Goal: Task Accomplishment & Management: Manage account settings

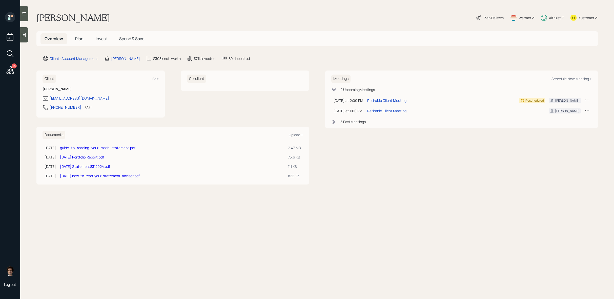
click at [87, 44] on h5 "Plan" at bounding box center [79, 38] width 16 height 11
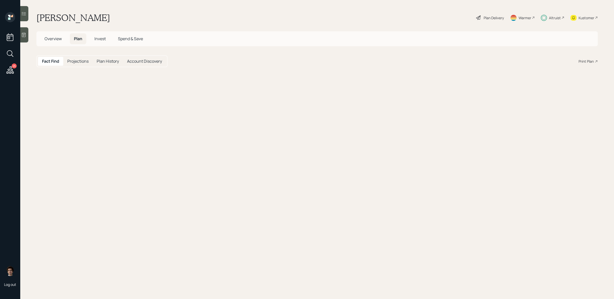
click at [81, 43] on h5 "Plan" at bounding box center [78, 38] width 16 height 11
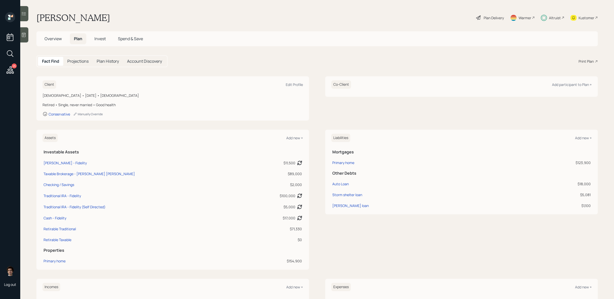
click at [95, 41] on span "Invest" at bounding box center [99, 39] width 11 height 6
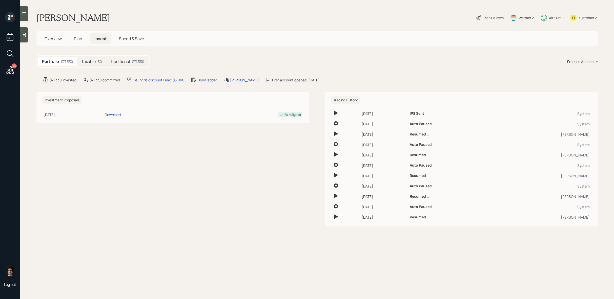
click at [123, 62] on h5 "Traditional" at bounding box center [120, 61] width 20 height 5
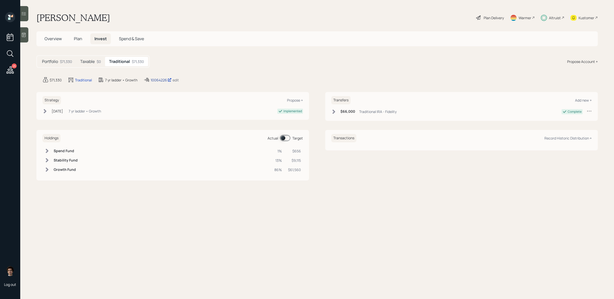
click at [156, 82] on div "10064226" at bounding box center [161, 79] width 21 height 5
click at [64, 40] on h5 "Overview" at bounding box center [53, 38] width 25 height 11
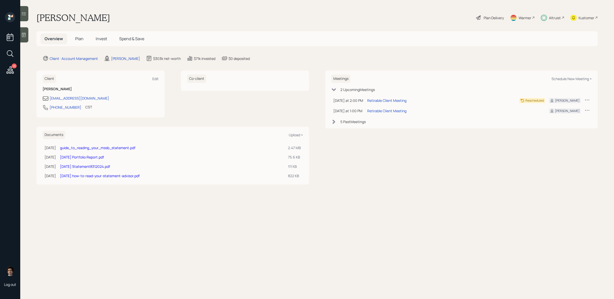
click at [75, 37] on span "Plan" at bounding box center [79, 39] width 8 height 6
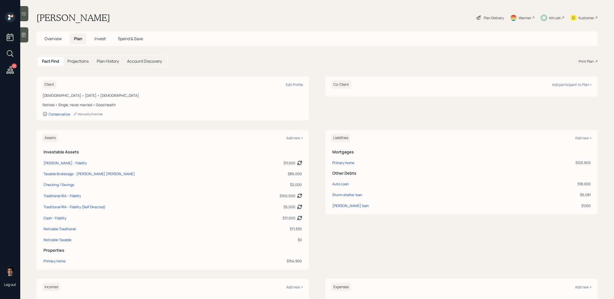
click at [498, 19] on div "Plan Delivery" at bounding box center [494, 17] width 20 height 5
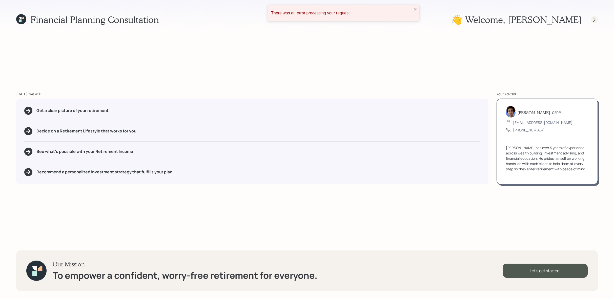
click at [593, 22] on icon at bounding box center [594, 19] width 5 height 5
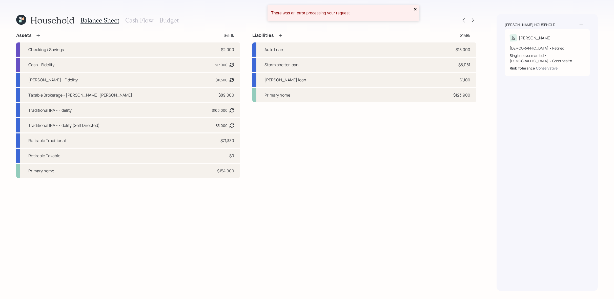
click at [416, 10] on icon "close" at bounding box center [416, 9] width 4 height 4
click at [472, 21] on icon at bounding box center [472, 20] width 5 height 5
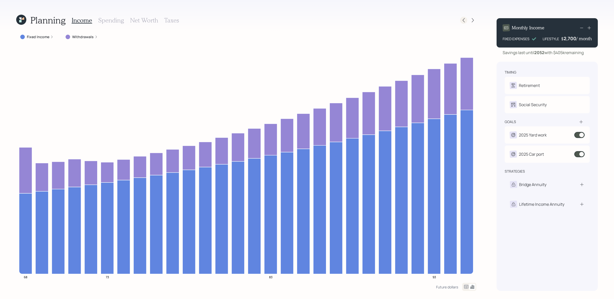
click at [463, 21] on icon at bounding box center [464, 20] width 2 height 4
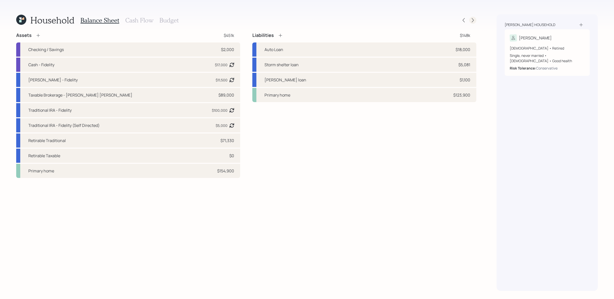
click at [473, 21] on icon at bounding box center [473, 20] width 2 height 4
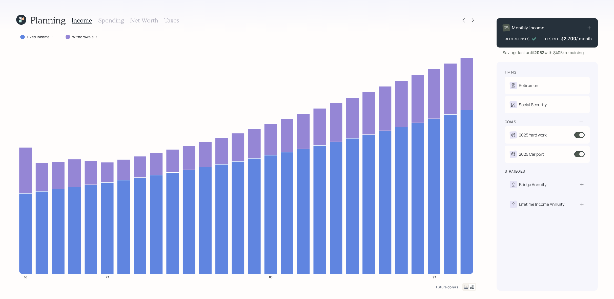
click at [170, 21] on h3 "Taxes" at bounding box center [171, 20] width 15 height 7
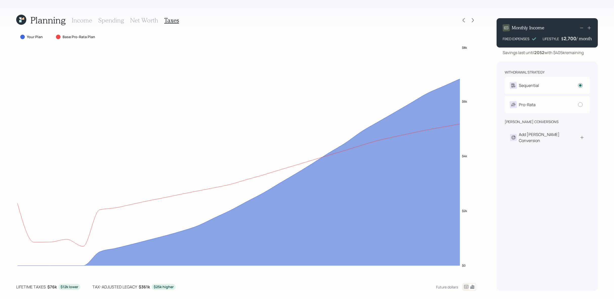
click at [466, 285] on icon at bounding box center [466, 287] width 6 height 6
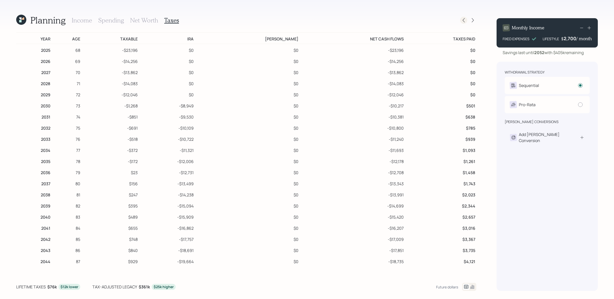
click at [462, 20] on icon at bounding box center [463, 20] width 5 height 5
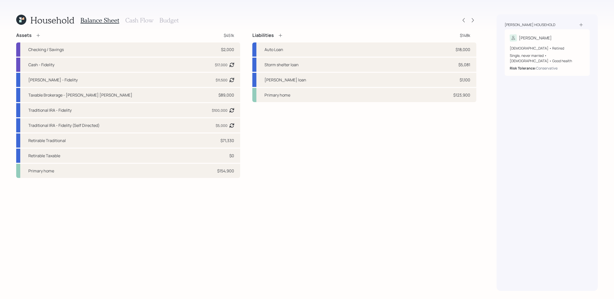
click at [166, 22] on h3 "Budget" at bounding box center [168, 20] width 19 height 7
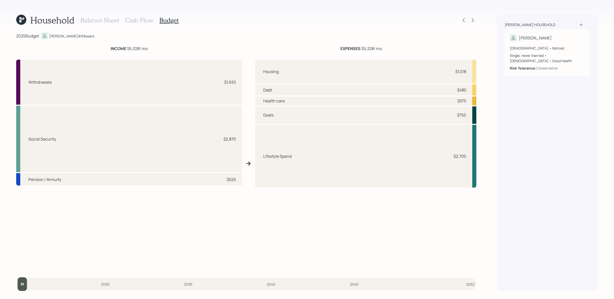
click at [91, 23] on h3 "Balance Sheet" at bounding box center [100, 20] width 39 height 7
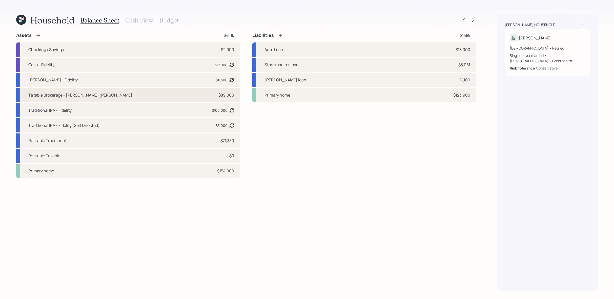
click at [143, 98] on div "Taxable Brokerage - [PERSON_NAME] [PERSON_NAME] $89,000" at bounding box center [128, 95] width 224 height 14
select select "taxable"
select select "balanced"
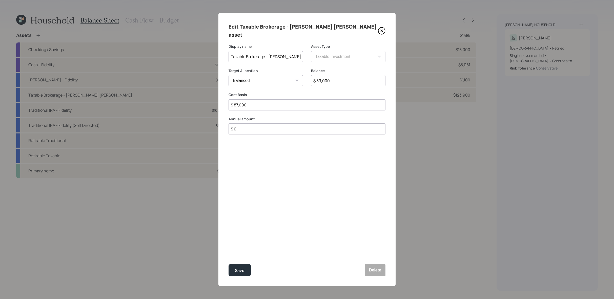
click at [380, 27] on icon at bounding box center [382, 31] width 8 height 8
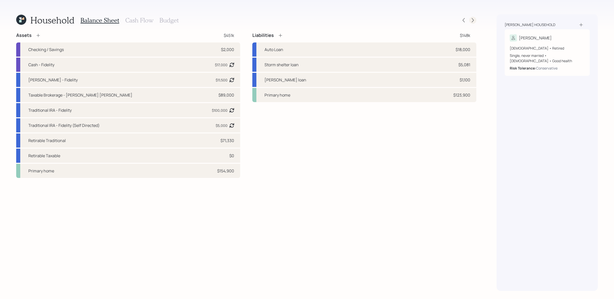
click at [473, 22] on icon at bounding box center [472, 20] width 5 height 5
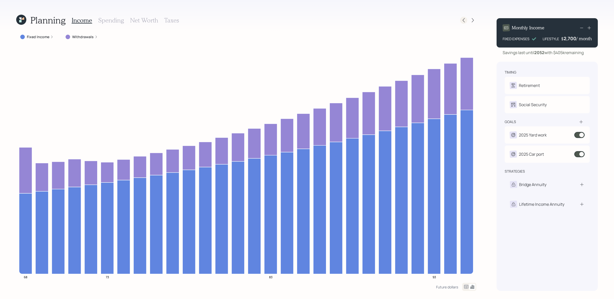
click at [462, 21] on icon at bounding box center [463, 20] width 5 height 5
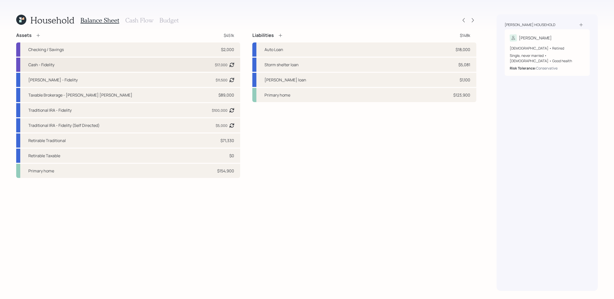
click at [137, 67] on div "Cash - Fidelity $17,000 Asset balance last updated on [DATE]." at bounding box center [128, 65] width 224 height 14
select select "emergency_fund"
click at [141, 49] on div "Checking / Savings $2,000" at bounding box center [128, 50] width 224 height 14
select select "emergency_fund"
click at [471, 21] on icon at bounding box center [472, 20] width 5 height 5
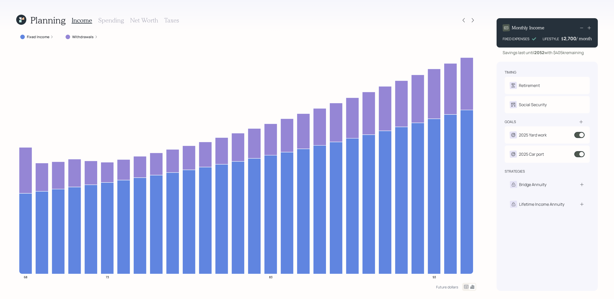
click at [465, 24] on div "Planning Income Spending Net Worth Taxes" at bounding box center [246, 20] width 460 height 12
click at [465, 22] on icon at bounding box center [464, 20] width 2 height 4
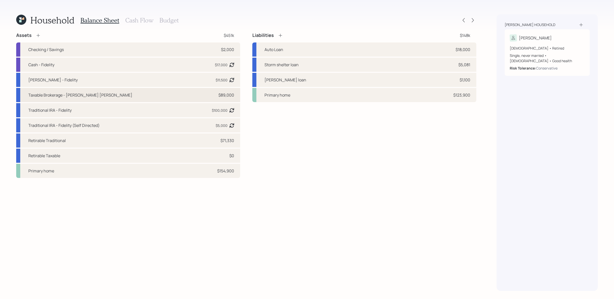
click at [200, 96] on div "Taxable Brokerage - [PERSON_NAME] [PERSON_NAME] $89,000" at bounding box center [128, 95] width 224 height 14
select select "taxable"
select select "balanced"
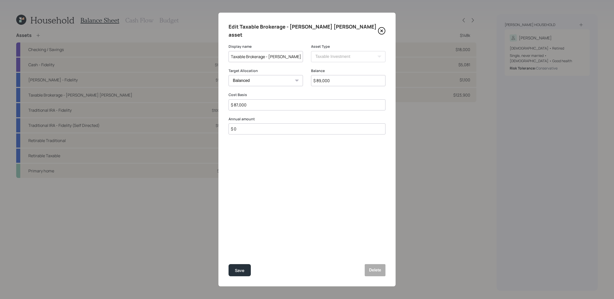
drag, startPoint x: 336, startPoint y: 72, endPoint x: 274, endPoint y: 59, distance: 63.3
click at [0, 0] on form "Display name Taxable Brokerage - [PERSON_NAME] [PERSON_NAME] Asset Type SEP [PE…" at bounding box center [0, 0] width 0 height 0
type input "$ 99,000"
click at [229, 265] on button "Save" at bounding box center [240, 271] width 22 height 12
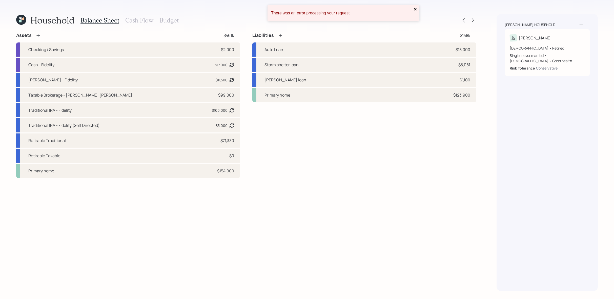
click at [414, 10] on icon "close" at bounding box center [415, 9] width 3 height 3
click at [473, 21] on icon at bounding box center [472, 20] width 5 height 5
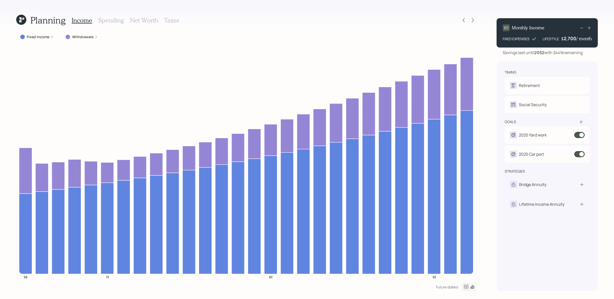
click at [462, 287] on div at bounding box center [469, 287] width 14 height 8
click at [464, 287] on icon at bounding box center [466, 287] width 4 height 4
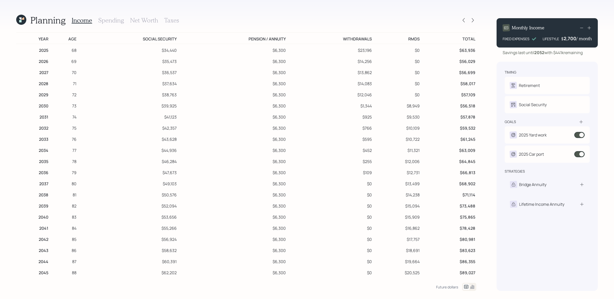
click at [474, 288] on icon at bounding box center [473, 288] width 4 height 4
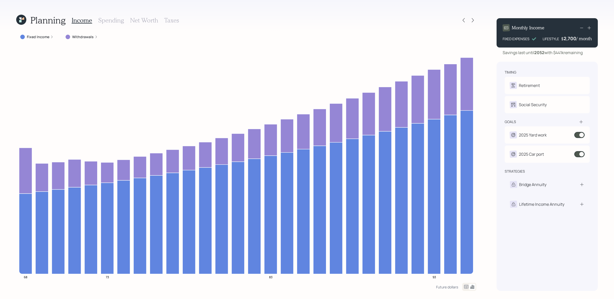
click at [175, 20] on h3 "Taxes" at bounding box center [171, 20] width 15 height 7
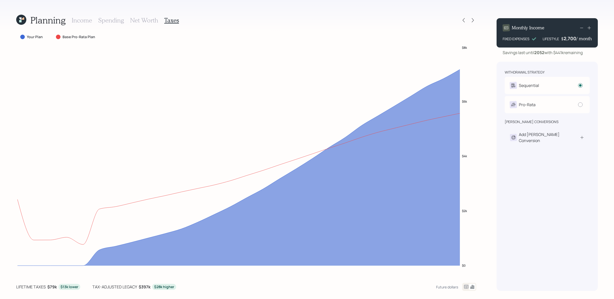
click at [465, 291] on div at bounding box center [469, 287] width 14 height 8
click at [465, 286] on icon at bounding box center [466, 287] width 4 height 4
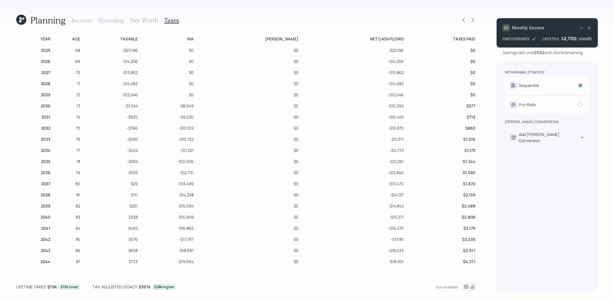
click at [21, 19] on icon at bounding box center [20, 18] width 2 height 2
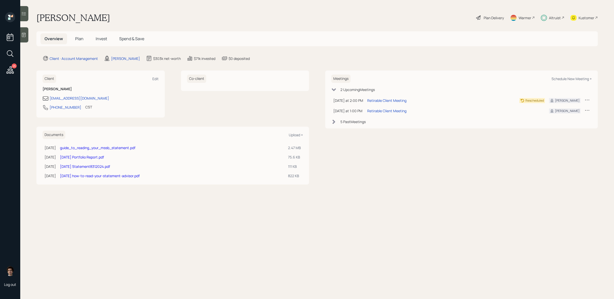
click at [581, 18] on div "Kustomer" at bounding box center [587, 17] width 16 height 5
click at [79, 45] on div "Overview Plan Invest Spend & Save" at bounding box center [317, 38] width 562 height 15
click at [83, 42] on h5 "Plan" at bounding box center [79, 38] width 16 height 11
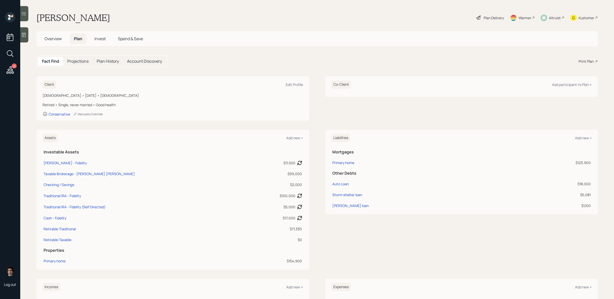
click at [484, 25] on main "[PERSON_NAME] Plan Delivery Warmer Altruist Kustomer Overview Plan Invest Spend…" at bounding box center [317, 149] width 594 height 299
click at [487, 17] on div "Plan Delivery" at bounding box center [494, 17] width 20 height 5
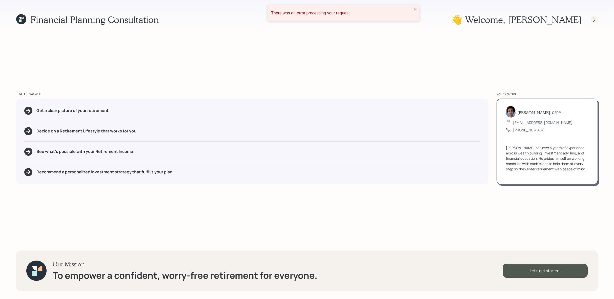
click at [597, 21] on div at bounding box center [594, 19] width 7 height 7
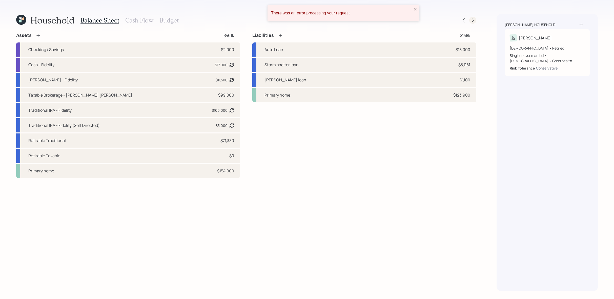
click at [475, 19] on icon at bounding box center [472, 20] width 5 height 5
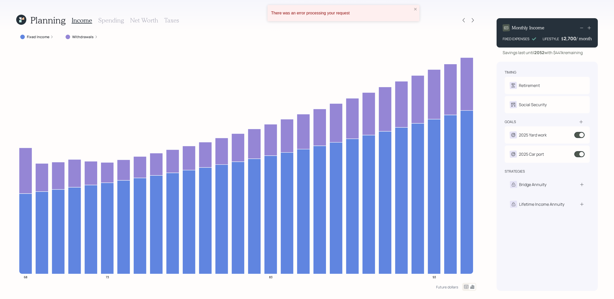
click at [475, 19] on icon at bounding box center [472, 20] width 5 height 5
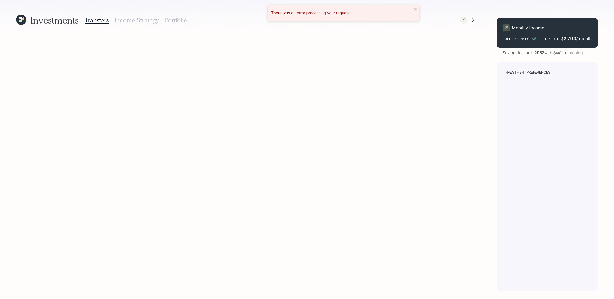
click at [462, 21] on icon at bounding box center [463, 20] width 5 height 5
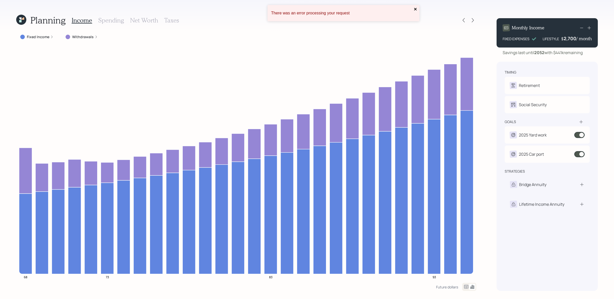
click at [416, 9] on icon "close" at bounding box center [415, 9] width 3 height 3
click at [473, 20] on icon at bounding box center [472, 20] width 5 height 5
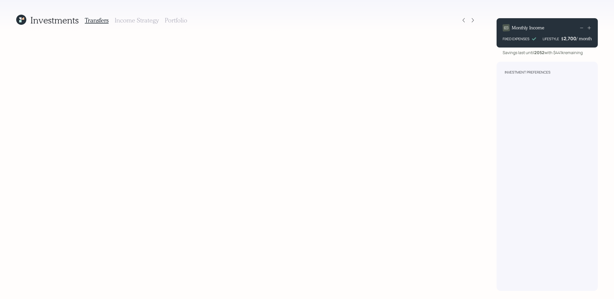
click at [178, 19] on h3 "Portfolio" at bounding box center [176, 20] width 23 height 7
click at [108, 25] on div "Transfers Income Strategy Portfolio" at bounding box center [136, 20] width 103 height 12
click at [18, 22] on icon at bounding box center [21, 20] width 10 height 10
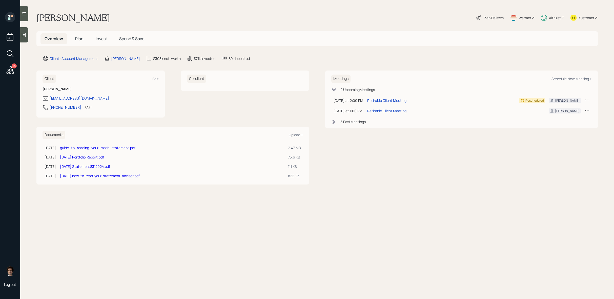
click at [100, 36] on span "Invest" at bounding box center [101, 39] width 11 height 6
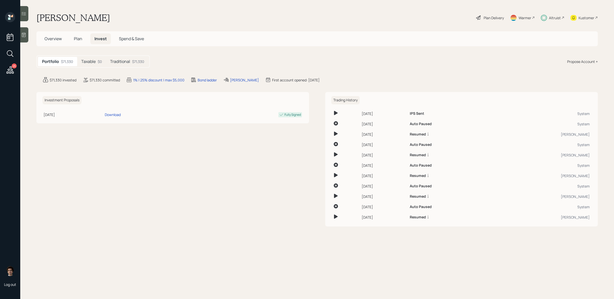
click at [96, 68] on main "[PERSON_NAME] Plan Delivery Warmer Altruist Kustomer Overview Plan Invest Spend…" at bounding box center [317, 149] width 594 height 299
click at [96, 64] on div "Taxable $0" at bounding box center [91, 61] width 29 height 9
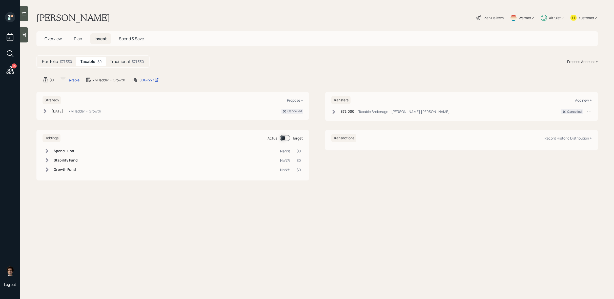
click at [122, 61] on h5 "Traditional" at bounding box center [120, 61] width 20 height 5
click at [480, 19] on icon at bounding box center [479, 18] width 6 height 6
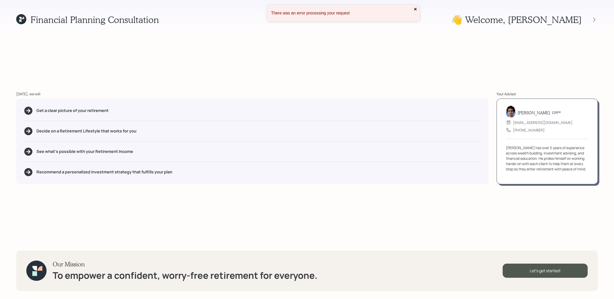
click at [415, 7] on icon "close" at bounding box center [416, 9] width 4 height 4
click at [594, 21] on icon at bounding box center [594, 19] width 5 height 5
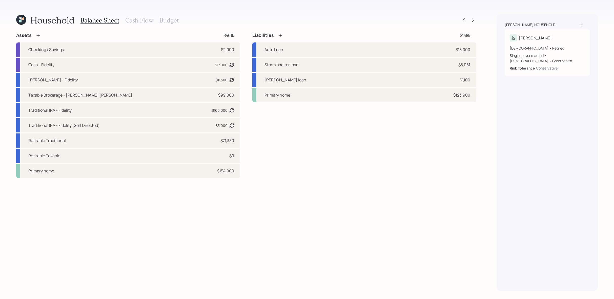
click at [469, 22] on div at bounding box center [472, 20] width 7 height 7
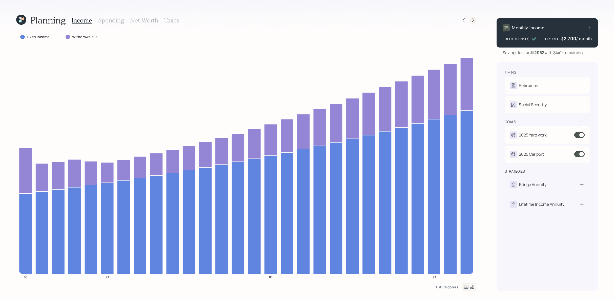
click at [472, 21] on icon at bounding box center [472, 20] width 5 height 5
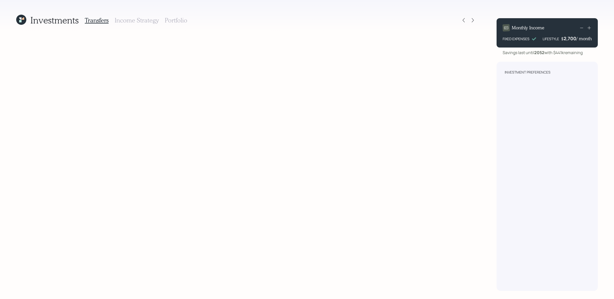
click at [472, 21] on icon at bounding box center [472, 20] width 5 height 5
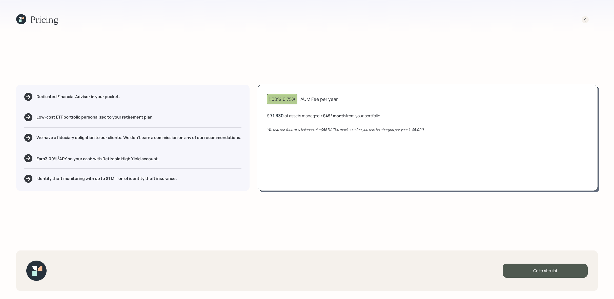
click at [585, 21] on icon at bounding box center [585, 19] width 5 height 5
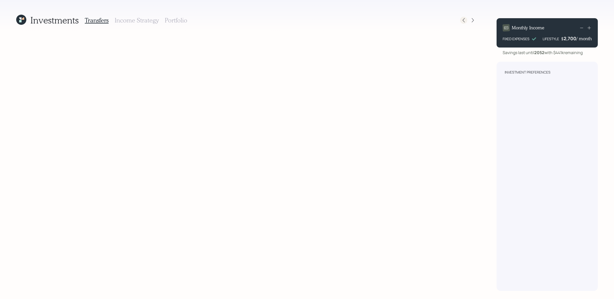
click at [462, 22] on icon at bounding box center [463, 20] width 5 height 5
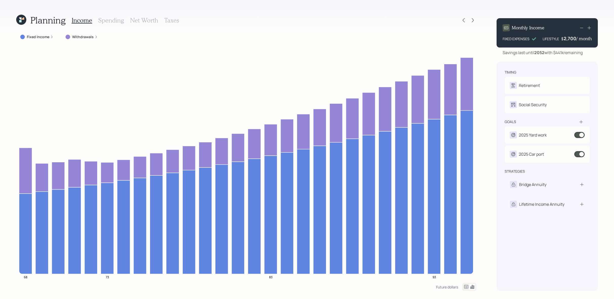
click at [462, 22] on icon at bounding box center [463, 20] width 5 height 5
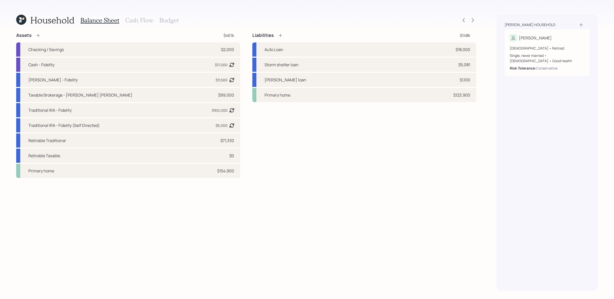
click at [462, 22] on icon at bounding box center [463, 20] width 5 height 5
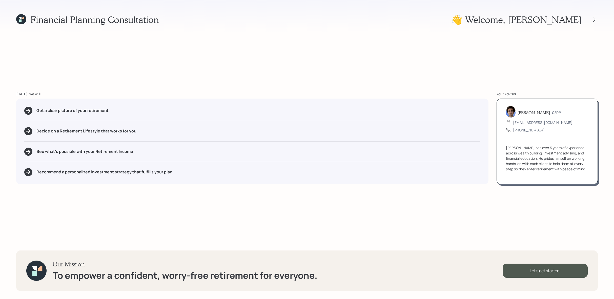
click at [21, 21] on icon at bounding box center [20, 20] width 2 height 2
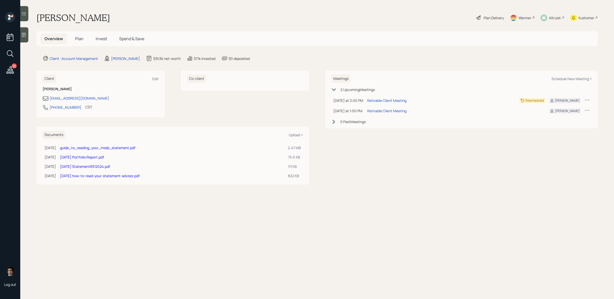
click at [103, 42] on h5 "Invest" at bounding box center [101, 38] width 19 height 11
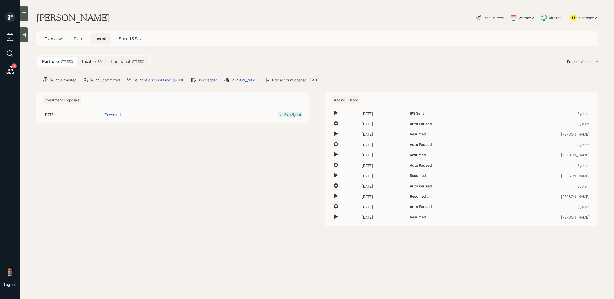
click at [125, 58] on div "Traditional $71,330" at bounding box center [127, 61] width 42 height 9
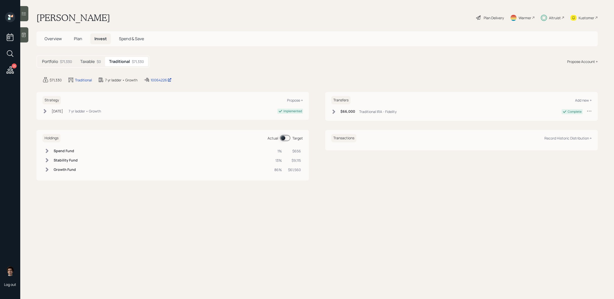
click at [287, 140] on span at bounding box center [285, 138] width 10 height 6
click at [73, 40] on h5 "Plan" at bounding box center [78, 38] width 16 height 11
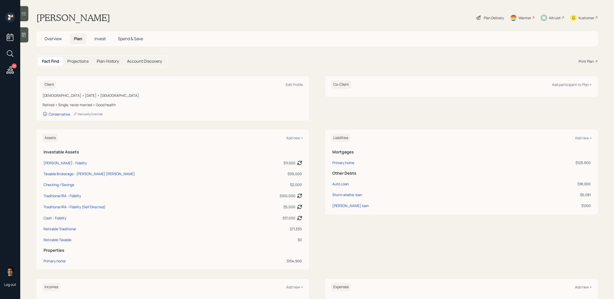
click at [57, 37] on span "Overview" at bounding box center [53, 39] width 17 height 6
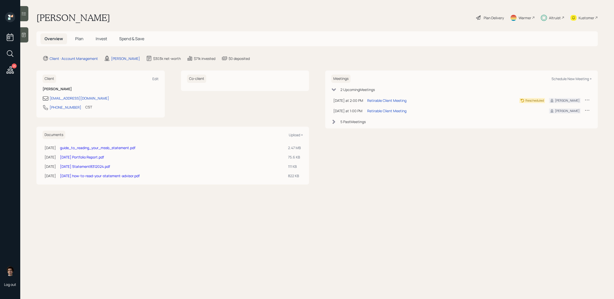
click at [490, 25] on main "[PERSON_NAME] Plan Delivery Warmer Altruist Kustomer Overview Plan Invest Spend…" at bounding box center [317, 149] width 594 height 299
click at [490, 19] on div "Plan Delivery" at bounding box center [494, 17] width 20 height 5
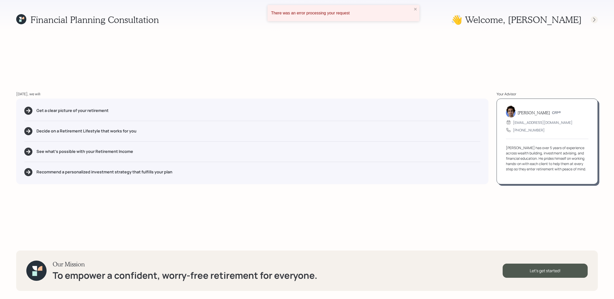
click at [596, 20] on icon at bounding box center [594, 19] width 5 height 5
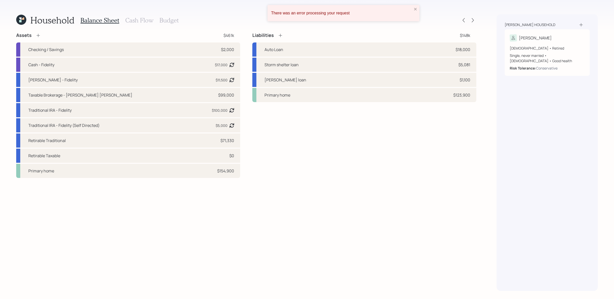
click at [413, 8] on div "There was an error processing your request" at bounding box center [344, 13] width 152 height 16
click at [472, 21] on icon at bounding box center [472, 20] width 5 height 5
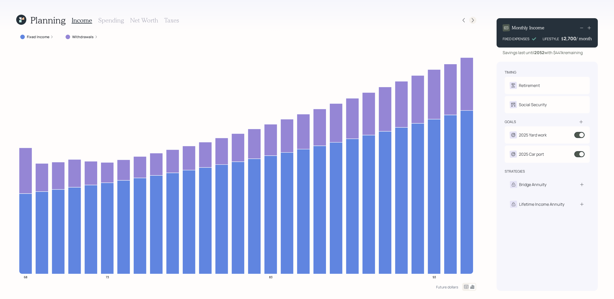
click at [474, 21] on icon at bounding box center [472, 20] width 5 height 5
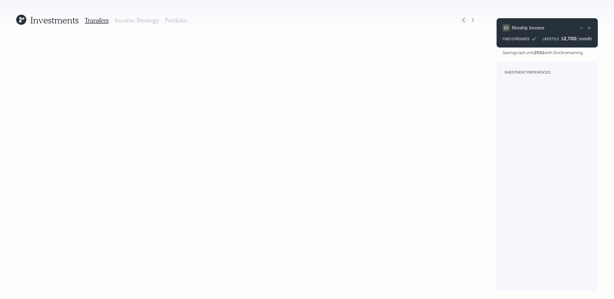
click at [464, 21] on icon at bounding box center [463, 20] width 5 height 5
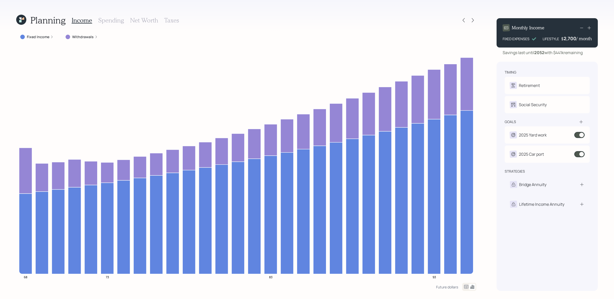
click at [167, 20] on h3 "Taxes" at bounding box center [171, 20] width 15 height 7
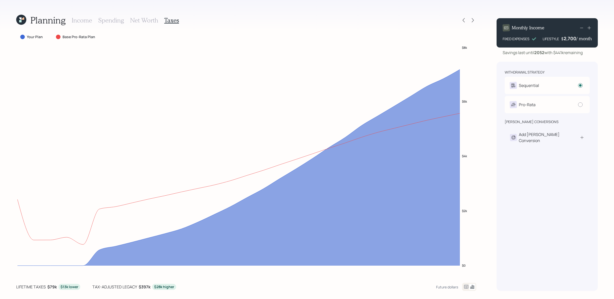
click at [465, 290] on icon at bounding box center [466, 287] width 6 height 6
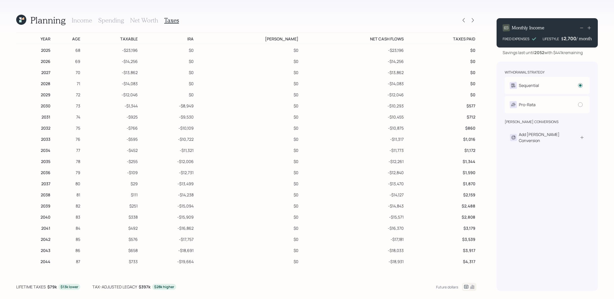
click at [152, 41] on td "IRA" at bounding box center [167, 38] width 56 height 11
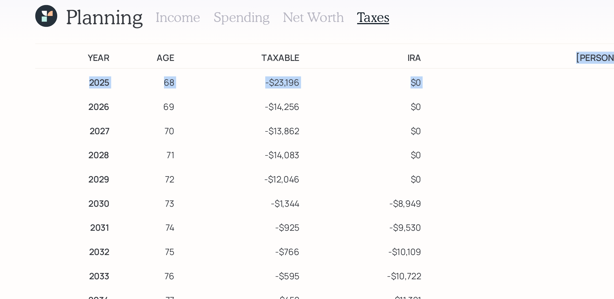
drag, startPoint x: 214, startPoint y: 44, endPoint x: 214, endPoint y: 40, distance: 3.8
click at [214, 40] on table "Year Age Taxable [PERSON_NAME] [PERSON_NAME] Net Cash Flows Taxes Paid 2025 68 …" at bounding box center [246, 194] width 460 height 324
drag, startPoint x: 214, startPoint y: 40, endPoint x: 202, endPoint y: 39, distance: 12.9
click at [202, 39] on tr "Year Age Taxable [PERSON_NAME] [PERSON_NAME] Net Cash Flows Taxes Paid" at bounding box center [246, 38] width 460 height 11
click at [93, 22] on div "Income Spending Net Worth Taxes" at bounding box center [125, 20] width 107 height 12
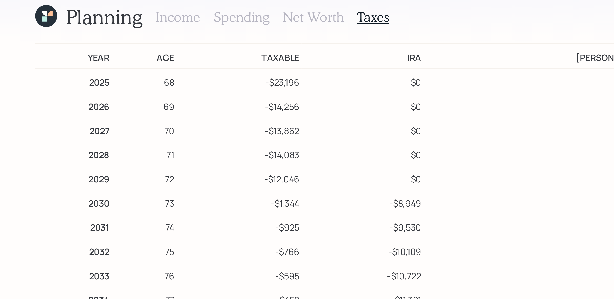
click at [91, 22] on h3 "Income" at bounding box center [82, 20] width 21 height 7
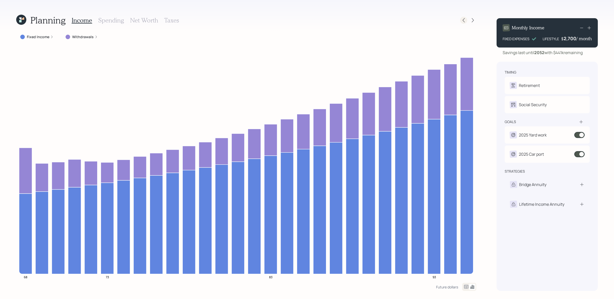
click at [466, 22] on icon at bounding box center [463, 20] width 5 height 5
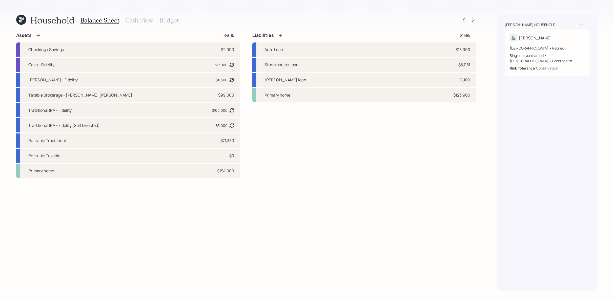
click at [148, 25] on div "Balance Sheet Cash Flow Budget" at bounding box center [130, 20] width 98 height 12
click at [148, 23] on h3 "Cash Flow" at bounding box center [139, 20] width 28 height 7
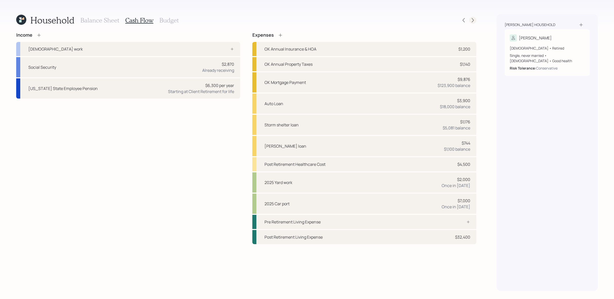
click at [470, 22] on icon at bounding box center [472, 20] width 5 height 5
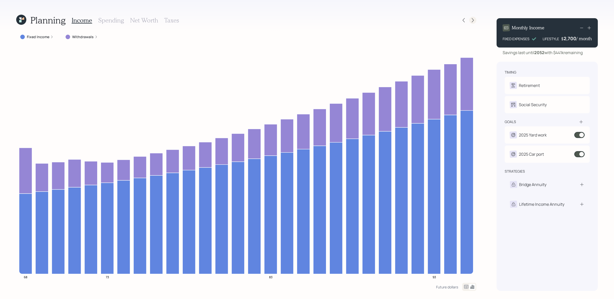
click at [469, 21] on div at bounding box center [472, 20] width 7 height 7
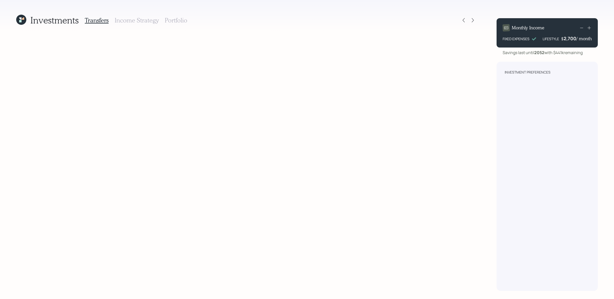
click at [531, 88] on div "Investment Preferences" at bounding box center [547, 177] width 101 height 230
click at [65, 60] on div "Investments Transfers Income Strategy Portfolio" at bounding box center [246, 152] width 460 height 277
click at [22, 22] on icon at bounding box center [20, 21] width 2 height 2
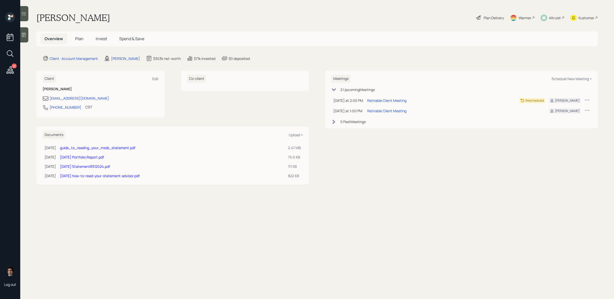
click at [111, 46] on div "Overview Plan Invest Spend & Save" at bounding box center [317, 38] width 562 height 15
click at [96, 39] on span "Invest" at bounding box center [101, 39] width 11 height 6
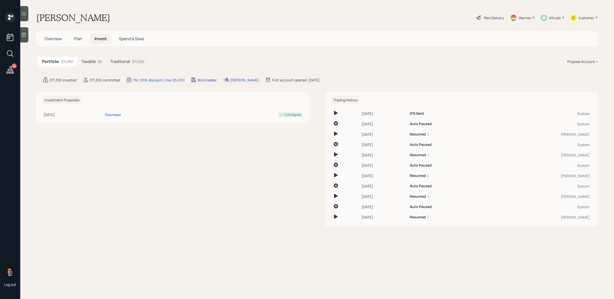
click at [92, 59] on h5 "Taxable" at bounding box center [88, 61] width 14 height 5
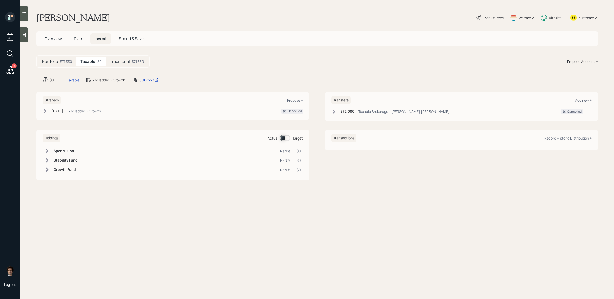
click at [438, 111] on div "$75,000 Taxable Brokerage - [PERSON_NAME] [PERSON_NAME] Cancelled" at bounding box center [461, 112] width 261 height 6
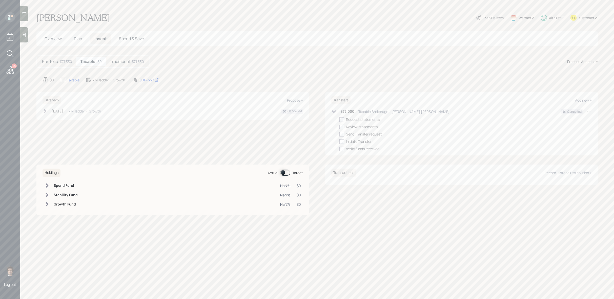
click at [252, 109] on div "[DATE] [DATE] 5:31 PM EDT 7 yr ladder • Growth Cancelled" at bounding box center [173, 111] width 261 height 5
click at [591, 59] on div "Propose Account +" at bounding box center [582, 61] width 31 height 5
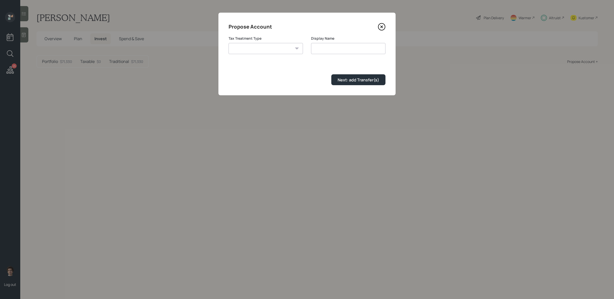
click at [252, 42] on div "Tax Treatment Type [PERSON_NAME] Taxable Traditional" at bounding box center [266, 45] width 74 height 18
click at [255, 48] on select "[PERSON_NAME] Taxable Traditional" at bounding box center [266, 48] width 74 height 11
select select "taxable"
click at [229, 43] on select "[PERSON_NAME] Taxable Traditional" at bounding box center [266, 48] width 74 height 11
type input "Taxable"
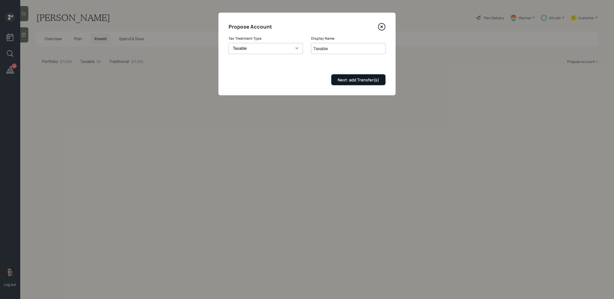
click at [375, 81] on div "Next: add Transfer(s)" at bounding box center [359, 80] width 42 height 6
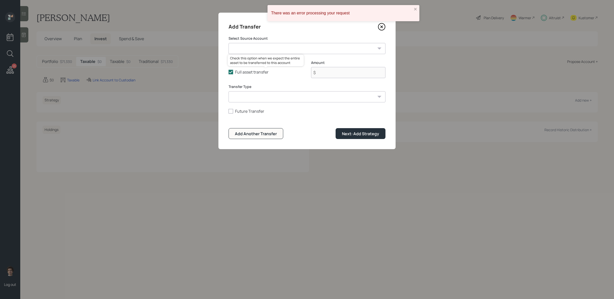
click at [287, 52] on select "[PERSON_NAME] - Fidelity ($11,500 | [PERSON_NAME]) Taxable Brokerage - [PERSON_…" at bounding box center [307, 48] width 157 height 11
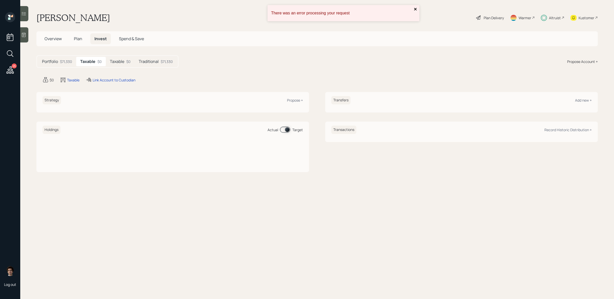
click at [415, 9] on icon "close" at bounding box center [415, 9] width 3 height 3
click at [88, 61] on h5 "Taxable" at bounding box center [87, 61] width 15 height 5
click at [90, 63] on h5 "Taxable" at bounding box center [87, 61] width 15 height 5
click at [72, 81] on div "Taxable" at bounding box center [73, 79] width 12 height 5
select select "taxable"
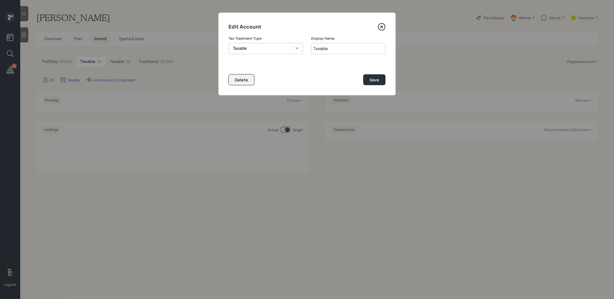
click at [243, 75] on button "Delete" at bounding box center [242, 79] width 26 height 11
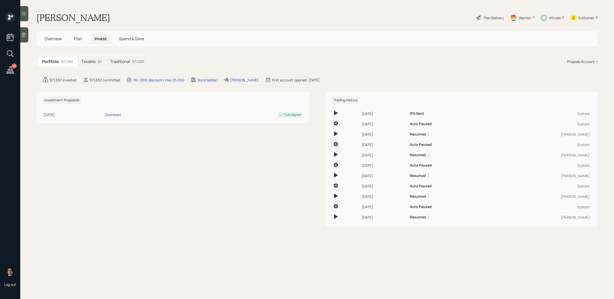
click at [92, 62] on h5 "Taxable" at bounding box center [88, 61] width 14 height 5
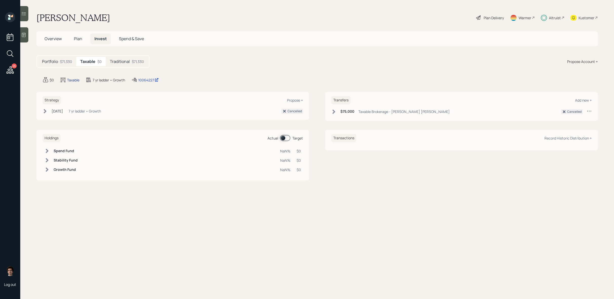
click at [73, 80] on div "Taxable" at bounding box center [73, 79] width 12 height 5
select select "taxable"
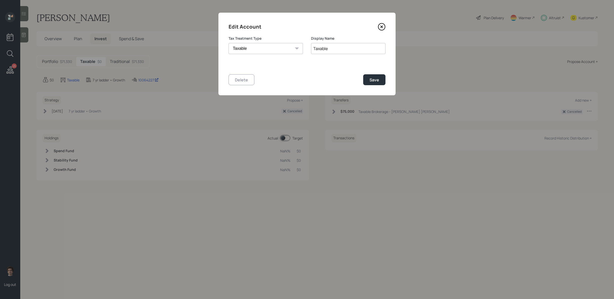
click at [342, 46] on input "Taxable" at bounding box center [348, 48] width 74 height 11
drag, startPoint x: 336, startPoint y: 48, endPoint x: 264, endPoint y: 35, distance: 73.1
click at [264, 35] on div "Edit Account Tax Treatment Type [PERSON_NAME] Taxable Traditional Display Name …" at bounding box center [306, 54] width 177 height 83
type input "=="
click at [384, 29] on icon at bounding box center [381, 27] width 7 height 7
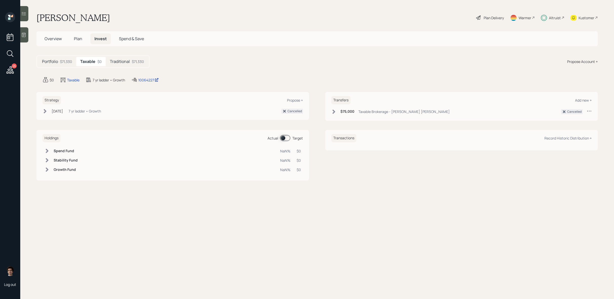
click at [74, 112] on div "[DATE] [DATE] 5:31 PM EDT 7 yr ladder • Growth" at bounding box center [72, 111] width 58 height 5
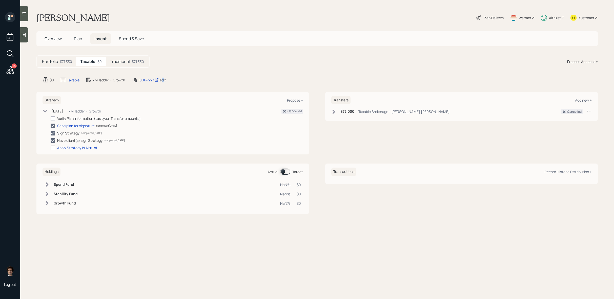
click at [163, 79] on div "edit" at bounding box center [163, 80] width 6 height 5
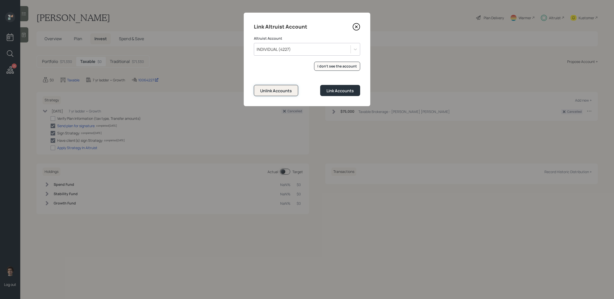
click at [287, 87] on button "Unlink Accounts" at bounding box center [276, 90] width 44 height 11
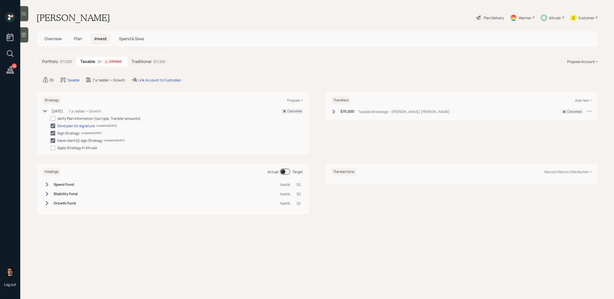
click at [199, 80] on div "$0 Taxable 7 yr ladder • Growth Link Account to Custodian" at bounding box center [320, 80] width 555 height 6
click at [77, 81] on div "Taxable" at bounding box center [73, 79] width 12 height 5
select select "taxable"
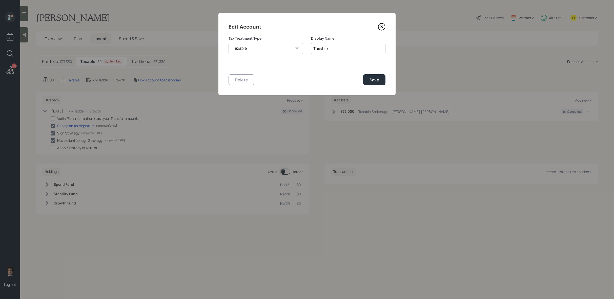
click at [340, 40] on label "Display Name" at bounding box center [348, 38] width 74 height 5
click at [387, 24] on div "Edit Account Tax Treatment Type [PERSON_NAME] Taxable Traditional Display Name …" at bounding box center [306, 54] width 177 height 83
click at [379, 24] on icon at bounding box center [381, 27] width 7 height 7
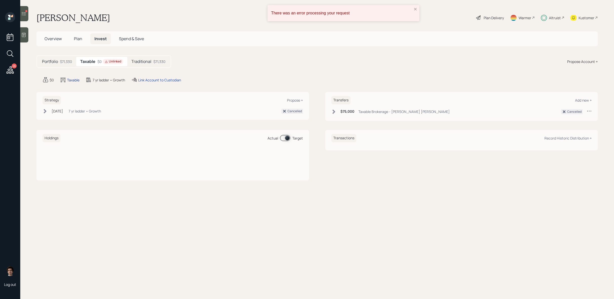
click at [69, 78] on div "Taxable" at bounding box center [73, 79] width 12 height 5
select select "taxable"
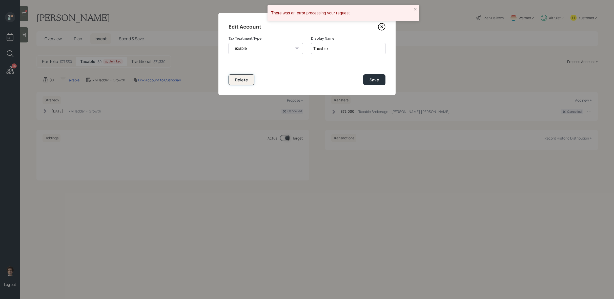
click at [248, 80] on button "Delete" at bounding box center [242, 79] width 26 height 11
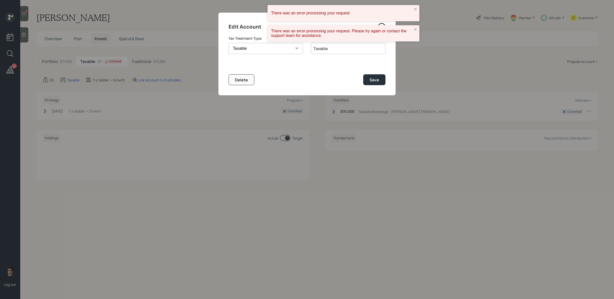
click at [419, 10] on div "There was an error processing your request" at bounding box center [344, 13] width 152 height 16
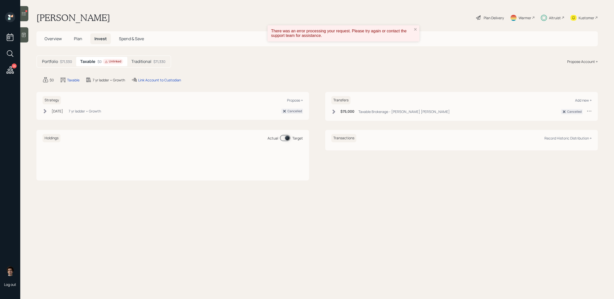
click at [416, 26] on div "There was an error processing your request. Please try again or contact the sup…" at bounding box center [344, 33] width 152 height 16
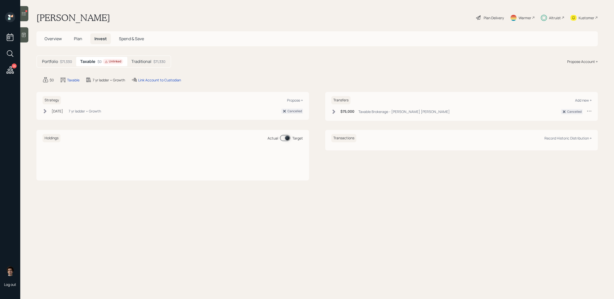
click at [506, 20] on div "Plan Delivery Warmer Altruist Kustomer" at bounding box center [537, 17] width 122 height 11
click at [499, 19] on div "Plan Delivery" at bounding box center [494, 17] width 20 height 5
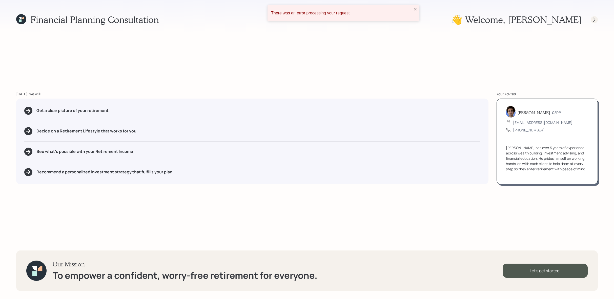
click at [595, 23] on div at bounding box center [594, 19] width 7 height 7
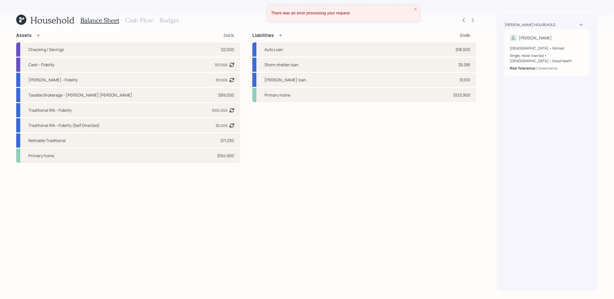
click at [416, 6] on div "There was an error processing your request" at bounding box center [344, 13] width 152 height 16
click at [474, 22] on icon at bounding box center [472, 20] width 5 height 5
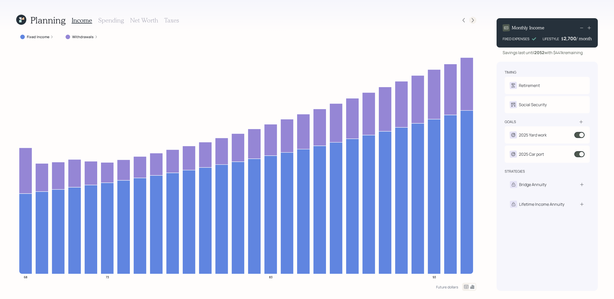
click at [473, 21] on icon at bounding box center [472, 20] width 5 height 5
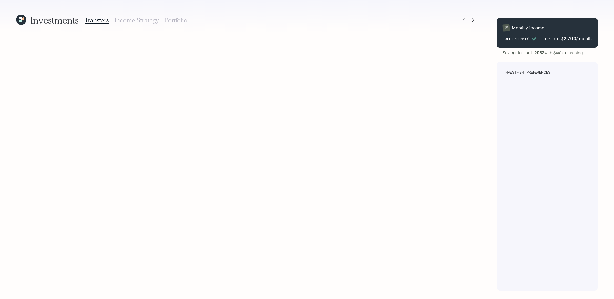
click at [473, 21] on icon at bounding box center [472, 20] width 5 height 5
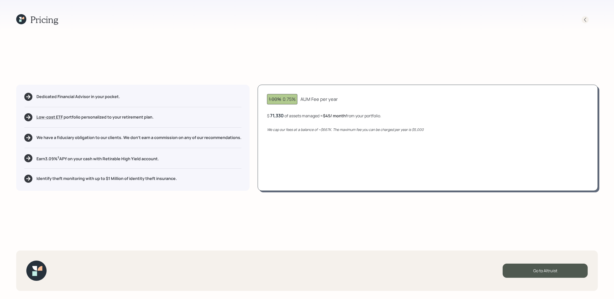
click at [587, 23] on div at bounding box center [590, 19] width 16 height 7
click at [585, 16] on div at bounding box center [585, 19] width 7 height 7
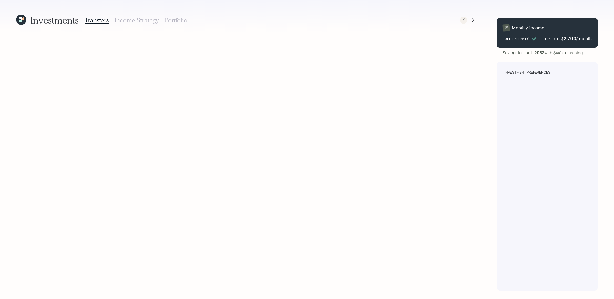
click at [465, 21] on icon at bounding box center [463, 20] width 5 height 5
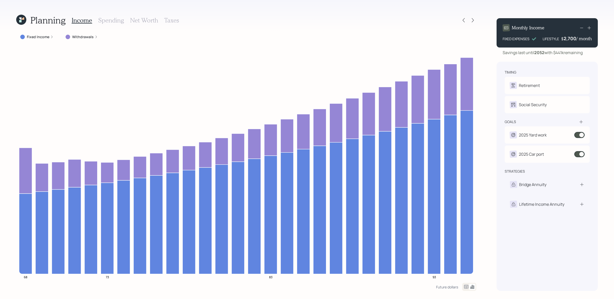
click at [91, 36] on label "Withdrawals" at bounding box center [83, 36] width 22 height 5
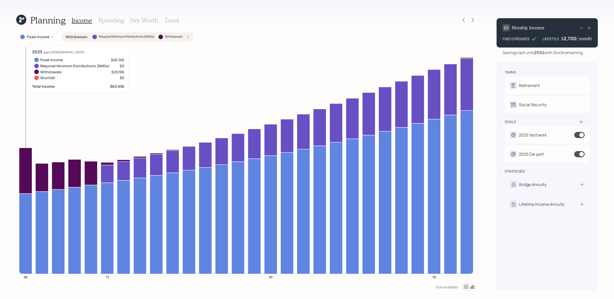
click at [24, 172] on icon at bounding box center [25, 171] width 13 height 46
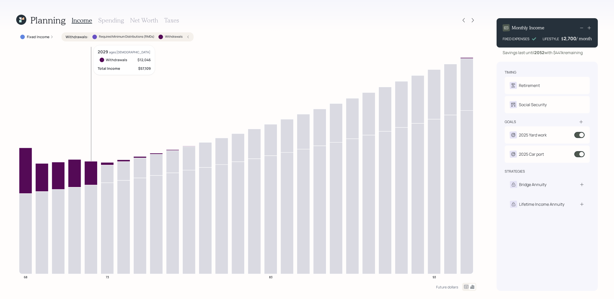
click at [88, 172] on icon at bounding box center [91, 174] width 13 height 24
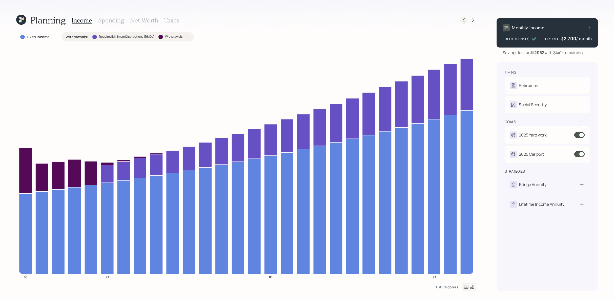
click at [462, 19] on icon at bounding box center [463, 20] width 5 height 5
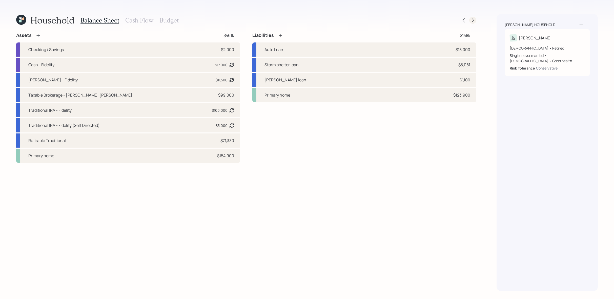
click at [472, 21] on icon at bounding box center [472, 20] width 5 height 5
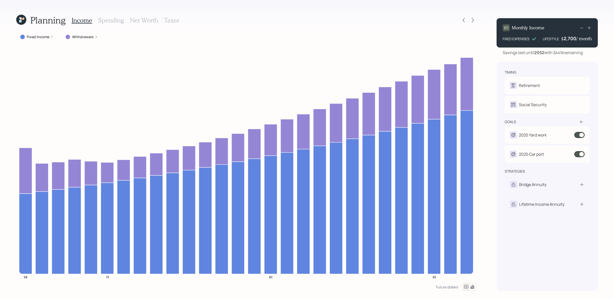
click at [82, 37] on label "Withdrawals" at bounding box center [83, 36] width 22 height 5
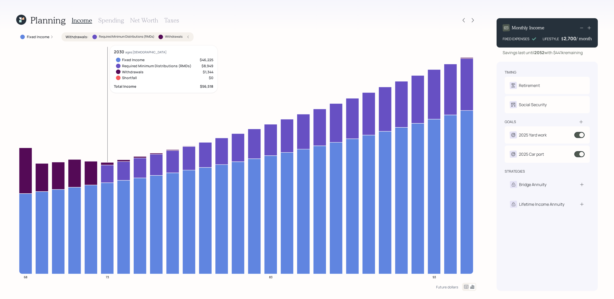
click at [104, 174] on icon at bounding box center [107, 174] width 13 height 18
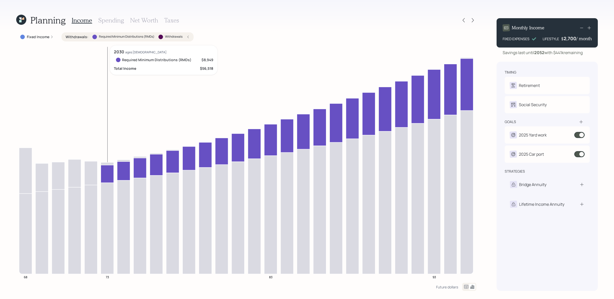
click at [104, 174] on icon at bounding box center [107, 174] width 13 height 18
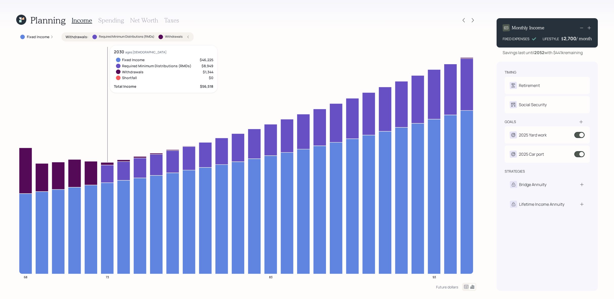
click at [104, 174] on icon at bounding box center [107, 174] width 13 height 18
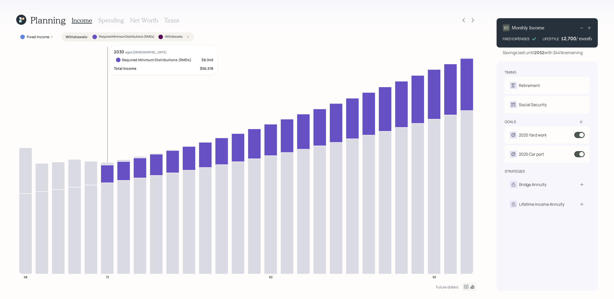
click at [113, 173] on icon at bounding box center [107, 174] width 13 height 18
